Goal: Transaction & Acquisition: Subscribe to service/newsletter

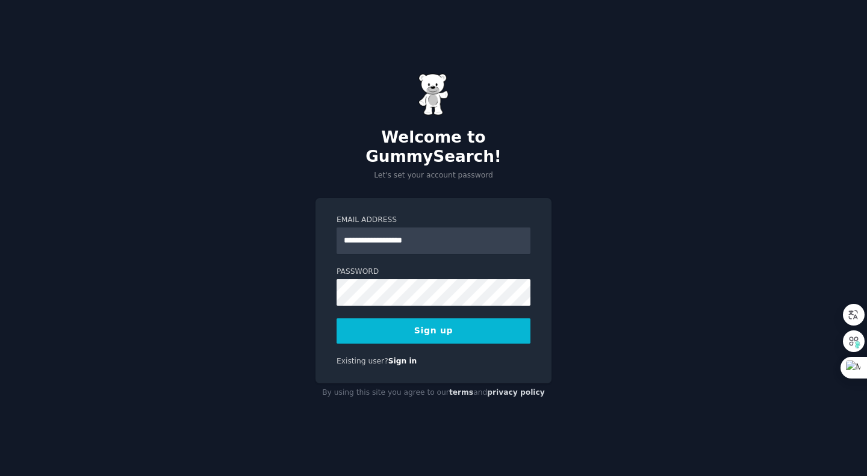
type input "**********"
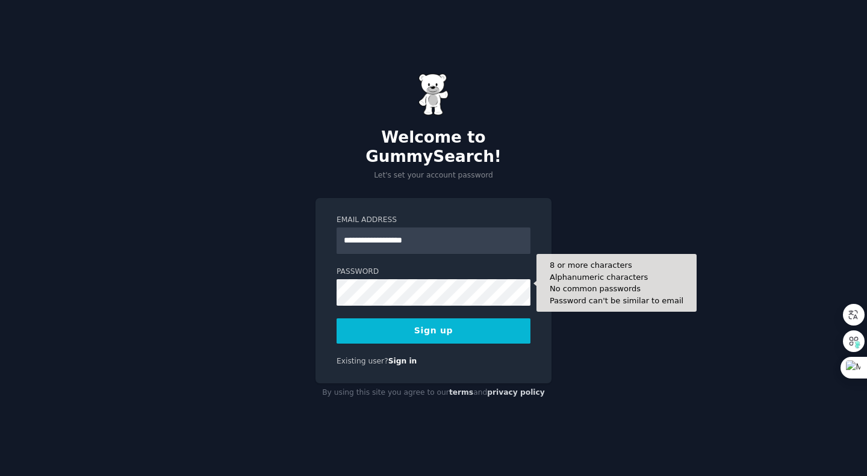
click at [473, 319] on button "Sign up" at bounding box center [434, 331] width 194 height 25
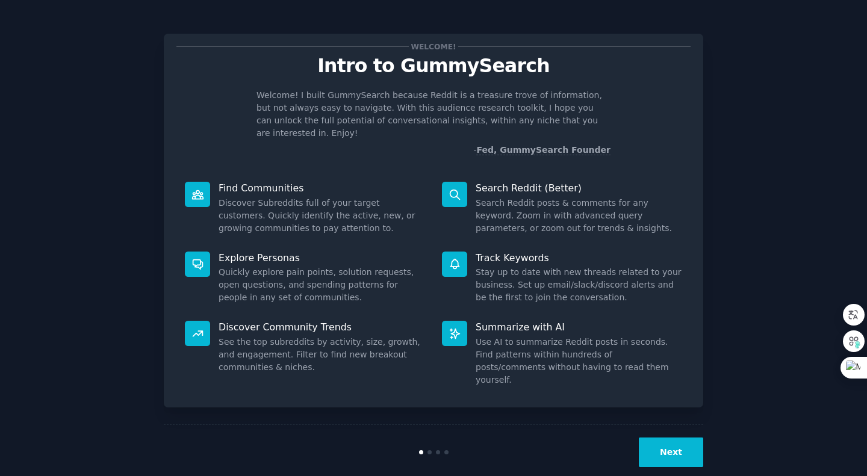
click at [679, 443] on button "Next" at bounding box center [671, 453] width 64 height 30
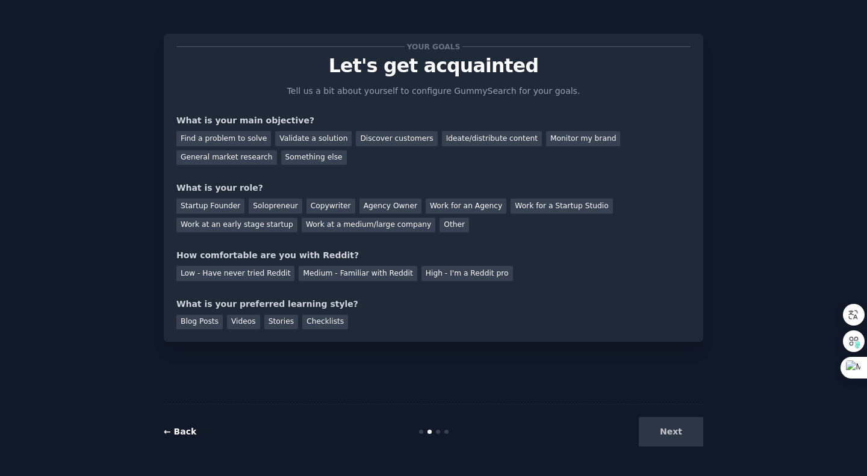
click at [177, 434] on link "← Back" at bounding box center [180, 432] width 33 height 10
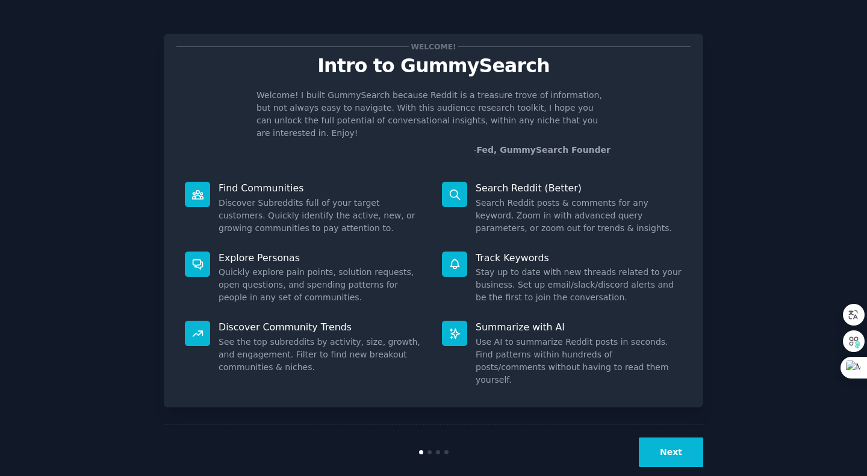
click at [267, 197] on dd "Discover Subreddits full of your target customers. Quickly identify the active,…" at bounding box center [322, 216] width 207 height 38
click at [678, 438] on button "Next" at bounding box center [671, 453] width 64 height 30
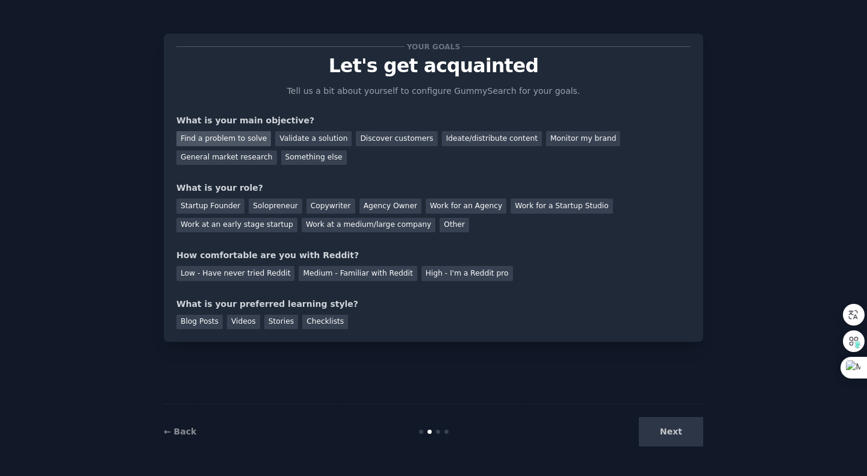
click at [219, 134] on div "Find a problem to solve" at bounding box center [223, 138] width 95 height 15
click at [295, 143] on div "Validate a solution" at bounding box center [313, 138] width 76 height 15
click at [359, 139] on div "Discover customers" at bounding box center [396, 138] width 81 height 15
click at [546, 142] on div "Monitor my brand" at bounding box center [583, 138] width 74 height 15
click at [306, 137] on div "Validate a solution" at bounding box center [313, 138] width 76 height 15
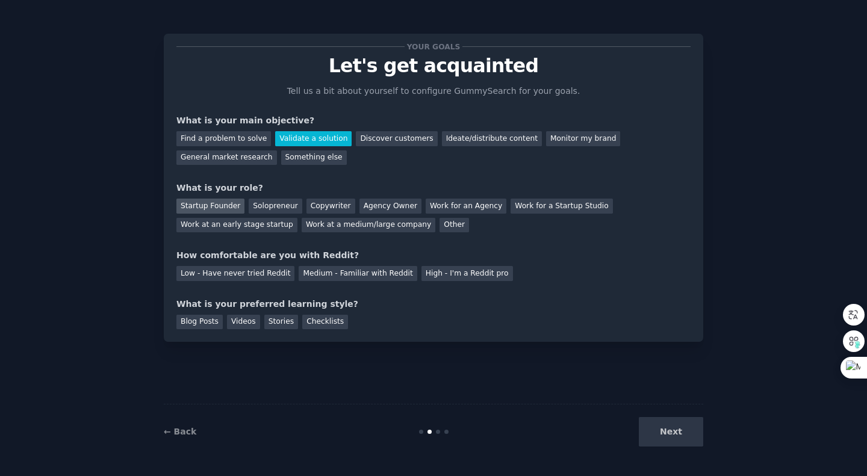
click at [214, 206] on div "Startup Founder" at bounding box center [210, 206] width 68 height 15
click at [313, 205] on div "Copywriter" at bounding box center [331, 206] width 49 height 15
click at [368, 205] on div "Agency Owner" at bounding box center [391, 206] width 62 height 15
click at [203, 277] on div "Low - Have never tried Reddit" at bounding box center [235, 273] width 118 height 15
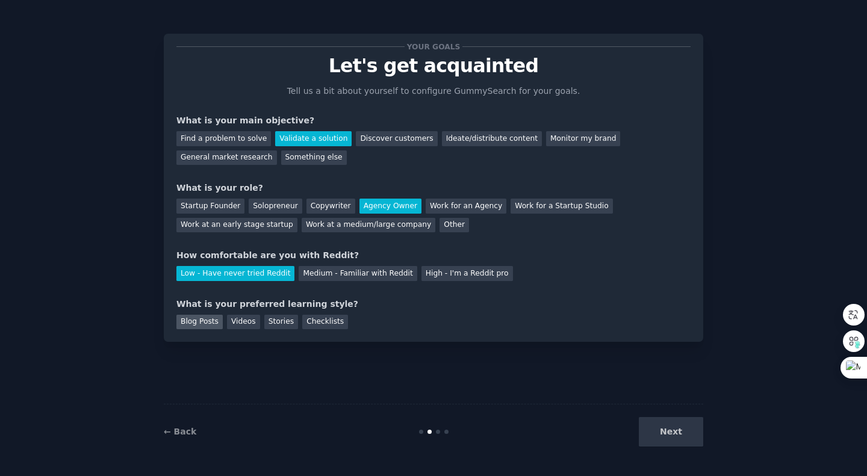
click at [191, 325] on div "Blog Posts" at bounding box center [199, 322] width 46 height 15
click at [316, 320] on div "Checklists" at bounding box center [325, 322] width 46 height 15
click at [202, 321] on div "Blog Posts" at bounding box center [199, 322] width 46 height 15
click at [663, 435] on button "Next" at bounding box center [671, 432] width 64 height 30
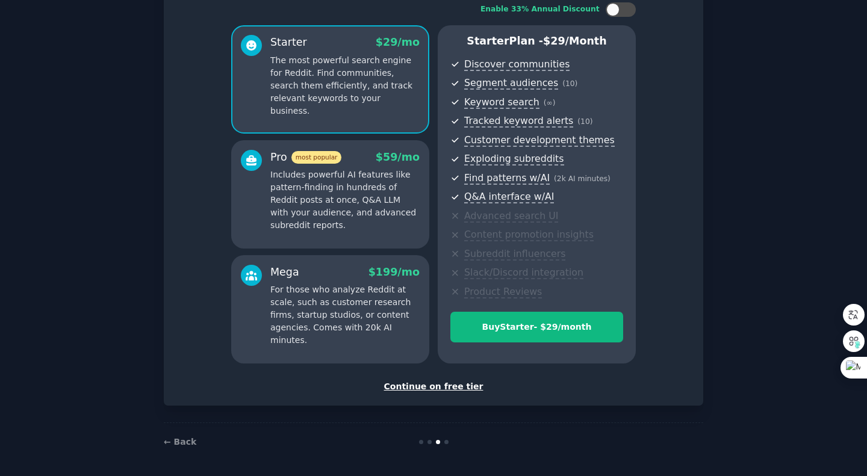
scroll to position [81, 0]
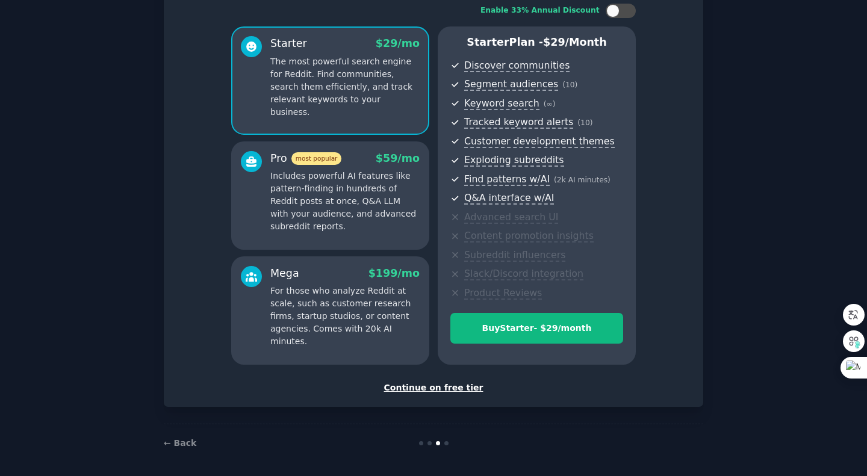
click at [448, 390] on div "Continue on free tier" at bounding box center [433, 388] width 514 height 13
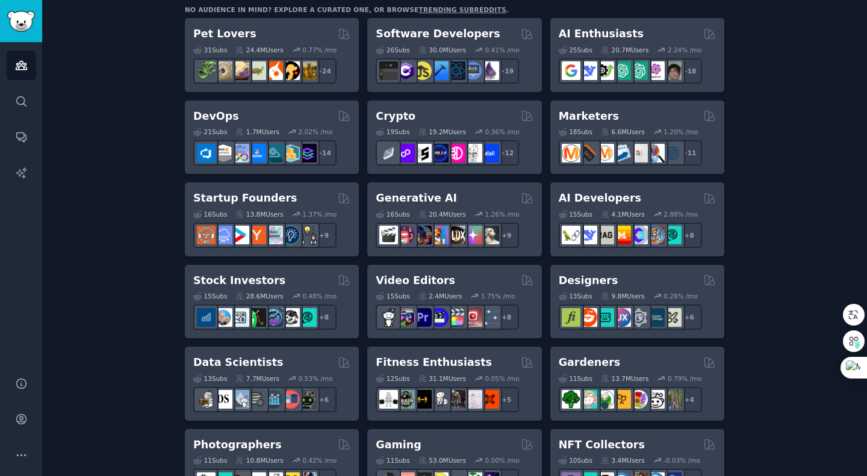
scroll to position [214, 0]
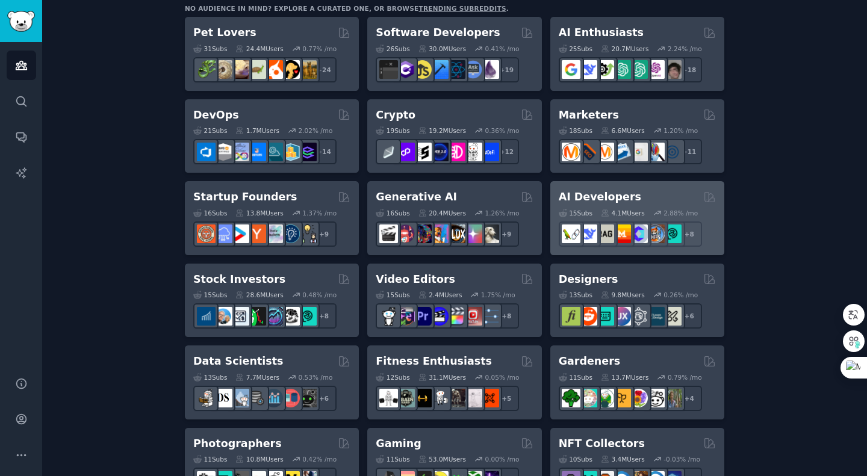
click at [599, 205] on div "15 Sub s 4.1M Users 2.88 % /mo + 8" at bounding box center [637, 226] width 157 height 42
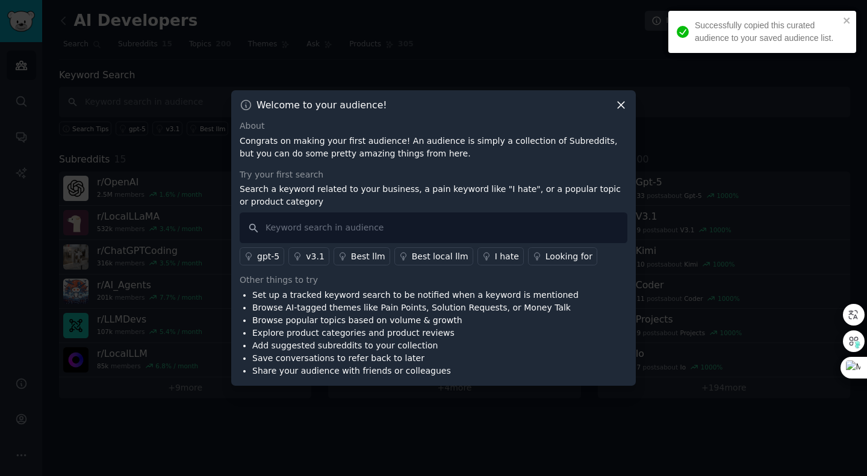
click at [621, 107] on icon at bounding box center [621, 105] width 13 height 13
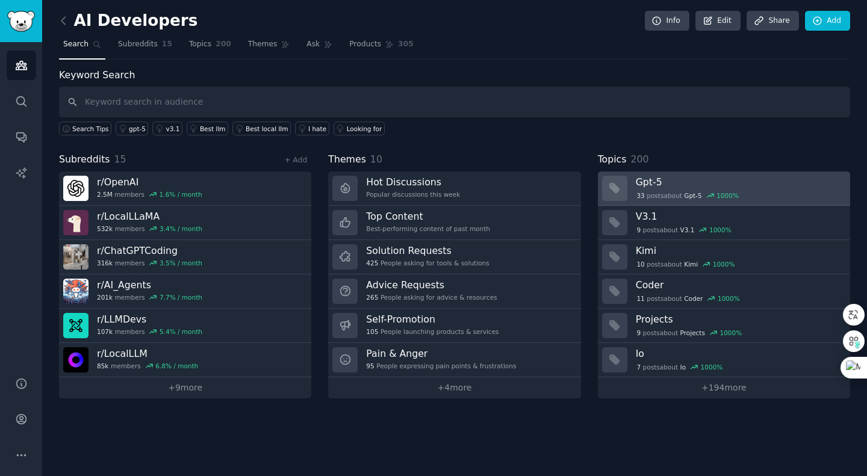
click at [706, 195] on icon at bounding box center [710, 196] width 8 height 8
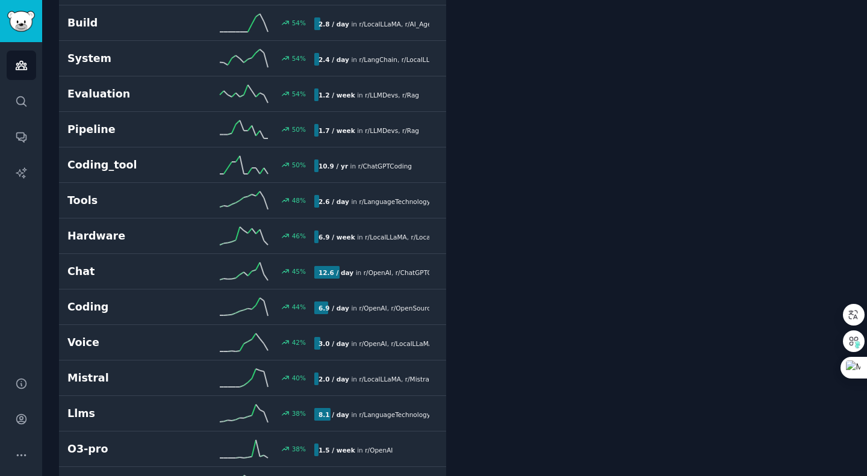
scroll to position [2098, 0]
click at [34, 63] on link "Audiences" at bounding box center [22, 66] width 30 height 30
